Goal: Task Accomplishment & Management: Use online tool/utility

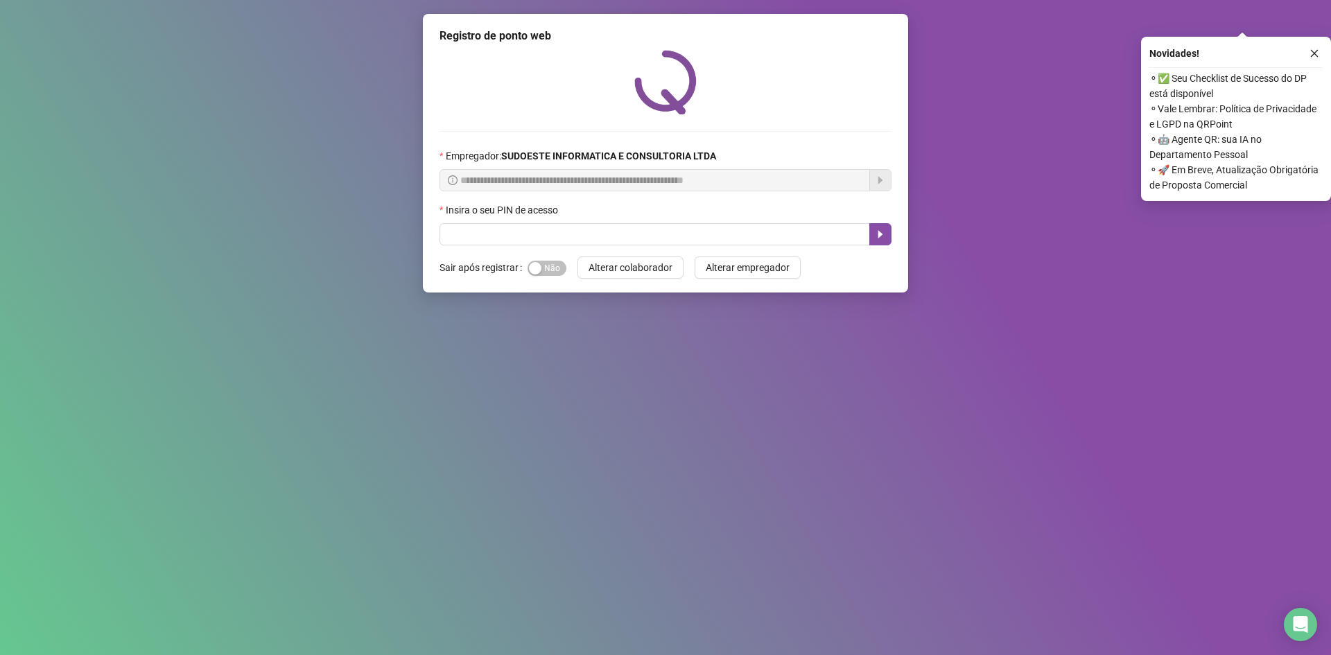
click at [525, 219] on div "Insira o seu PIN de acesso" at bounding box center [666, 212] width 452 height 21
click at [526, 223] on div "Insira o seu PIN de acesso" at bounding box center [666, 212] width 452 height 21
click at [531, 232] on input "text" at bounding box center [655, 234] width 431 height 22
type input "*****"
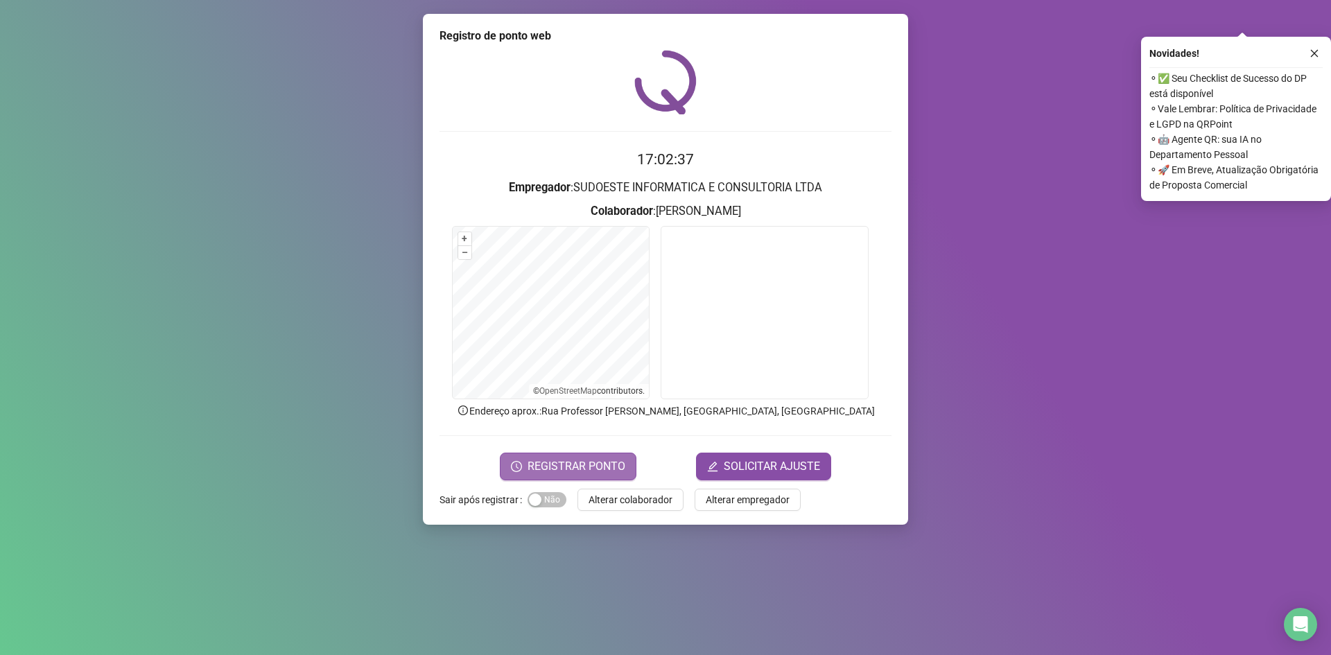
click at [546, 461] on span "REGISTRAR PONTO" at bounding box center [577, 466] width 98 height 17
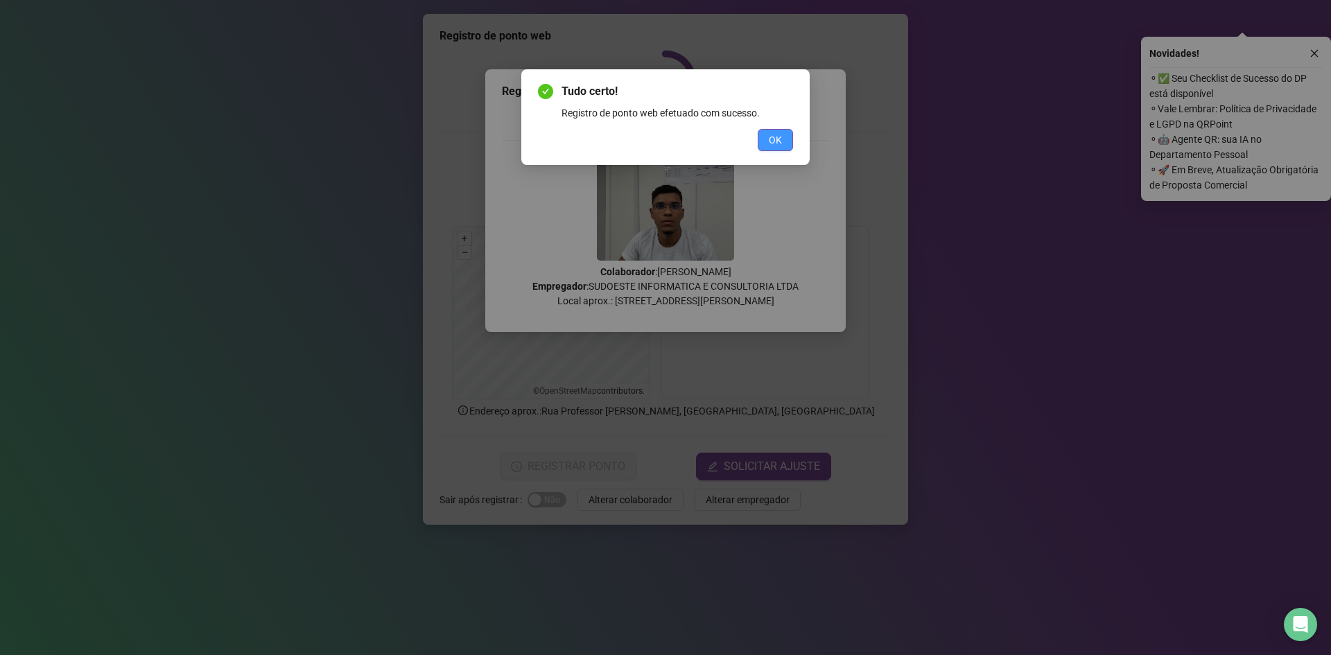
click at [782, 138] on button "OK" at bounding box center [775, 140] width 35 height 22
